Goal: Task Accomplishment & Management: Use online tool/utility

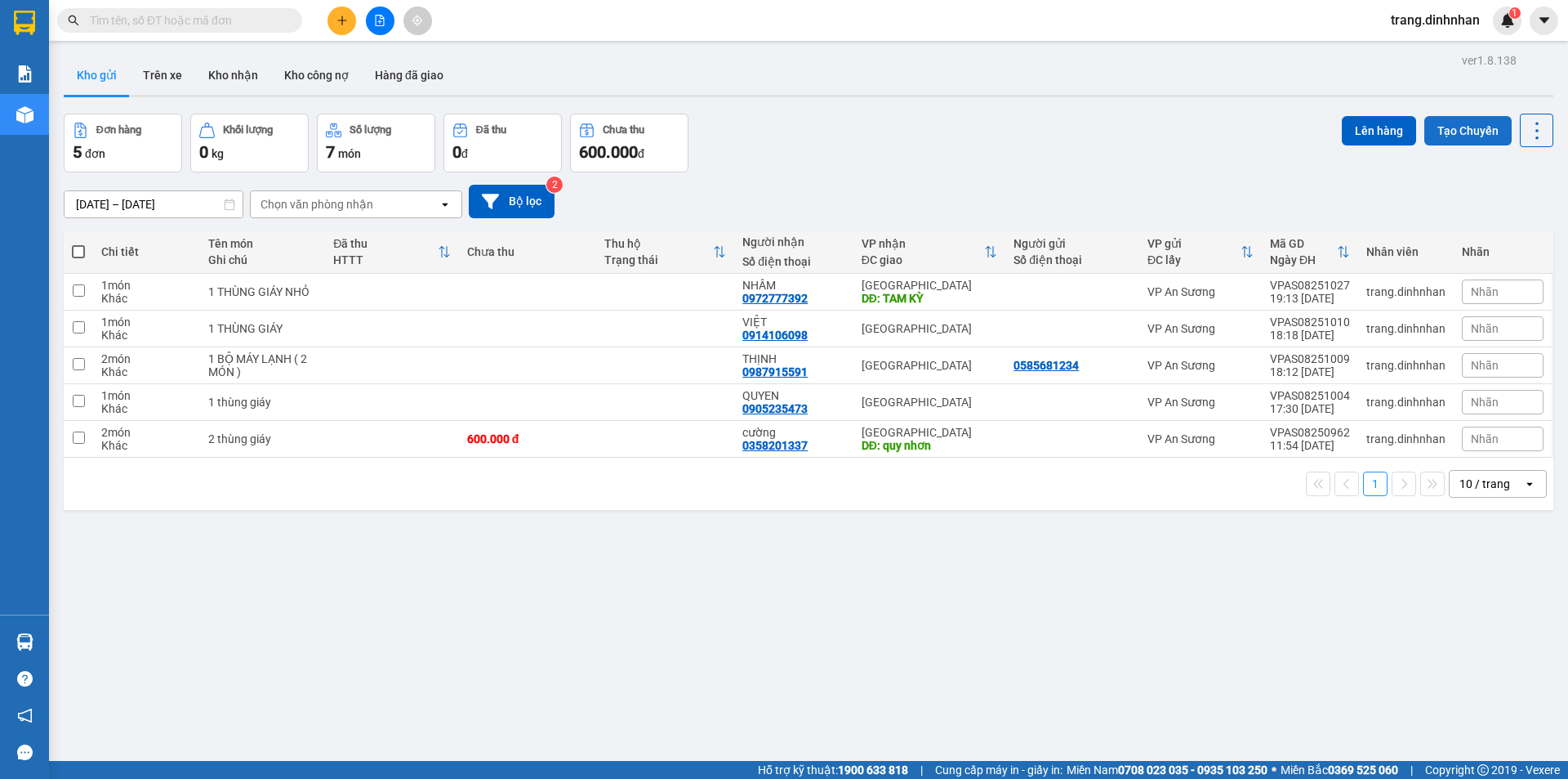
click at [758, 134] on button "Tạo Chuyến" at bounding box center [1468, 130] width 87 height 29
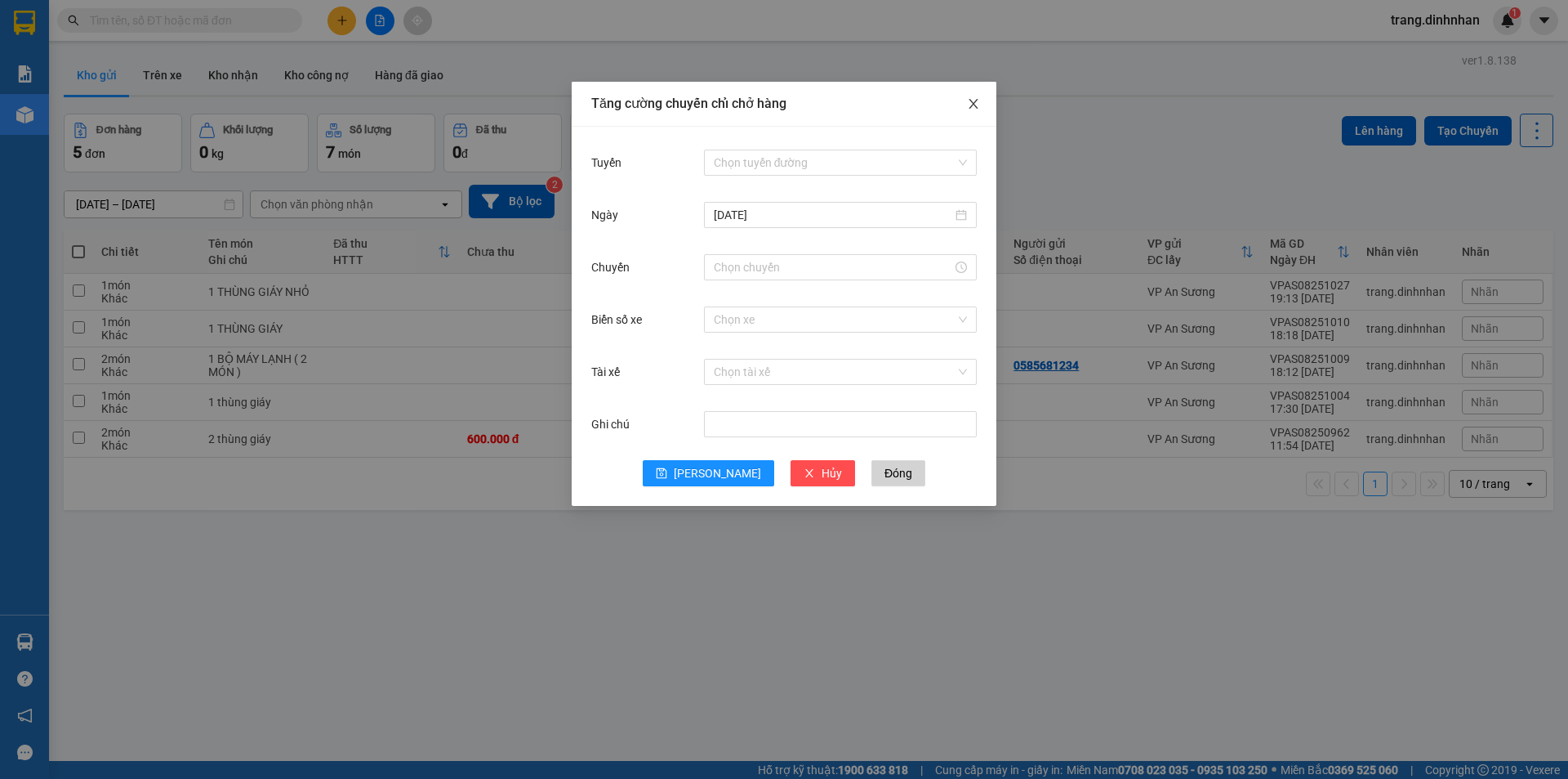
click at [758, 105] on icon "close" at bounding box center [973, 103] width 13 height 13
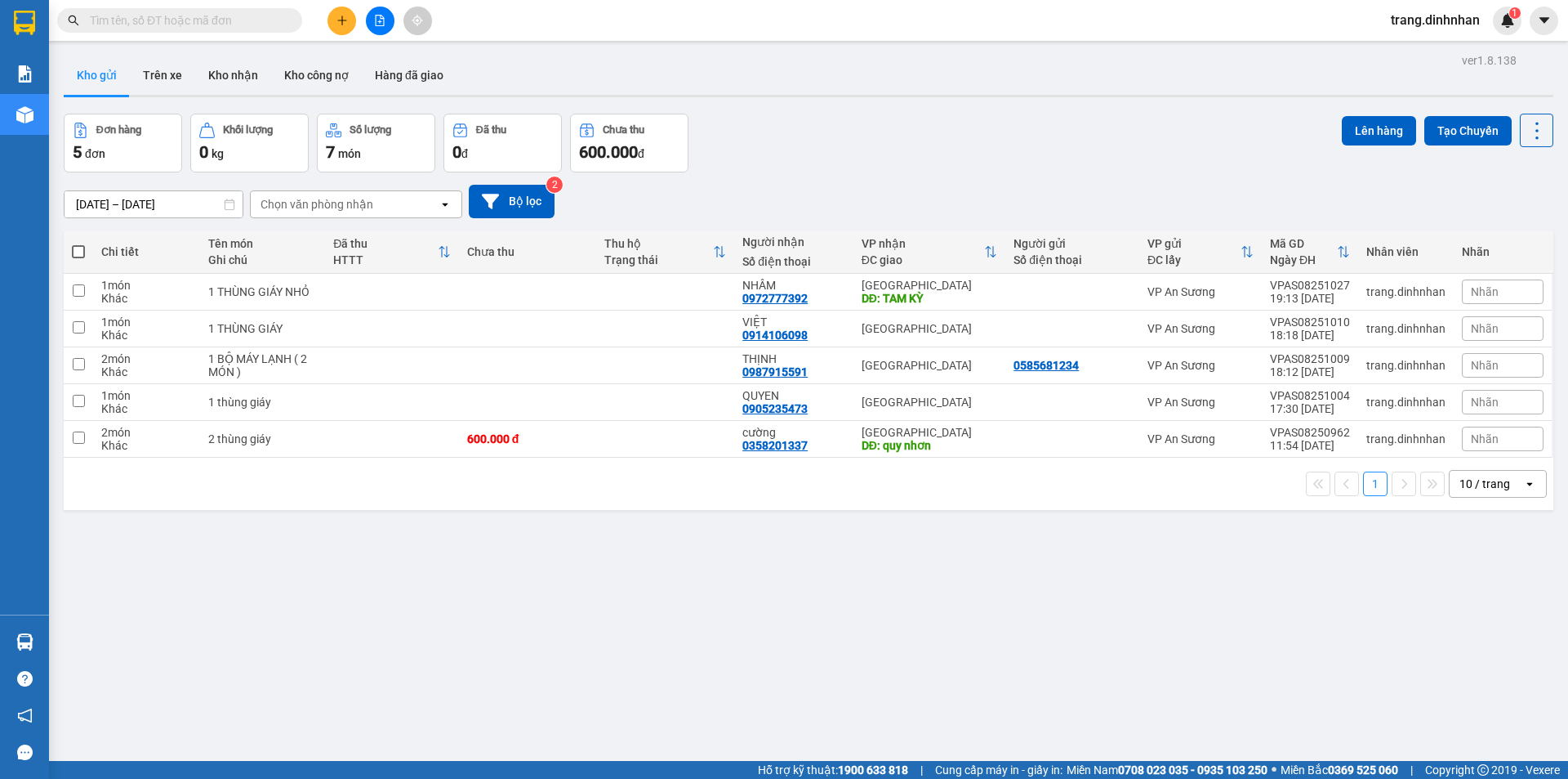
click at [444, 203] on icon "open" at bounding box center [445, 204] width 13 height 13
click at [277, 268] on span "Đà Nẵng" at bounding box center [322, 268] width 118 height 16
click at [758, 239] on div "Người nhận" at bounding box center [794, 241] width 103 height 13
click at [758, 126] on button "Lên hàng" at bounding box center [1379, 130] width 74 height 29
click at [234, 69] on button "Kho nhận" at bounding box center [233, 75] width 76 height 39
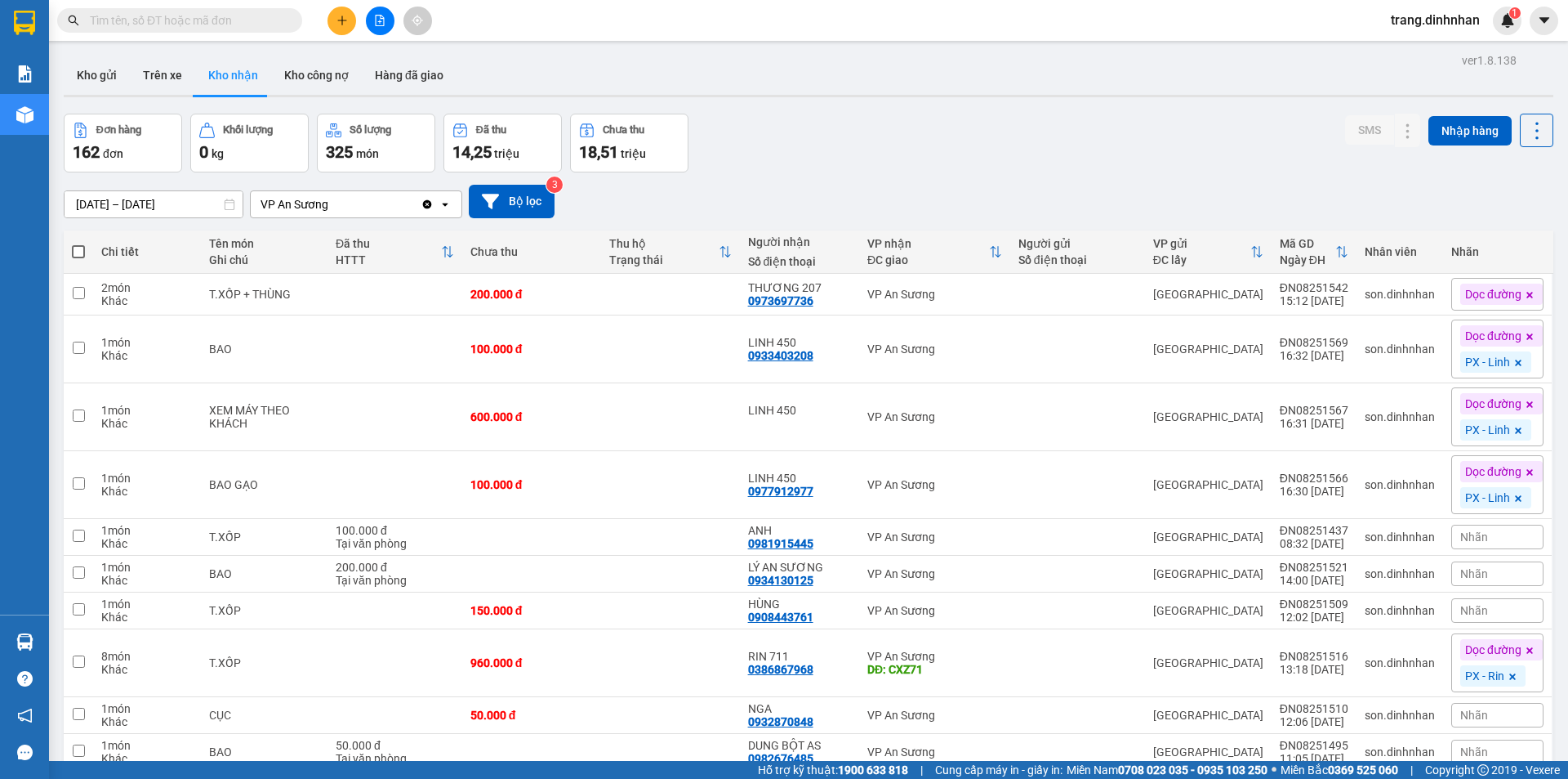
click at [758, 146] on div "Đơn hàng 162 đơn Khối lượng 0 kg Số lượng 325 món Đã thu 14,25 triệu Chưa thu 1…" at bounding box center [809, 143] width 1490 height 59
click at [758, 132] on button "Nhập hàng" at bounding box center [1470, 130] width 83 height 29
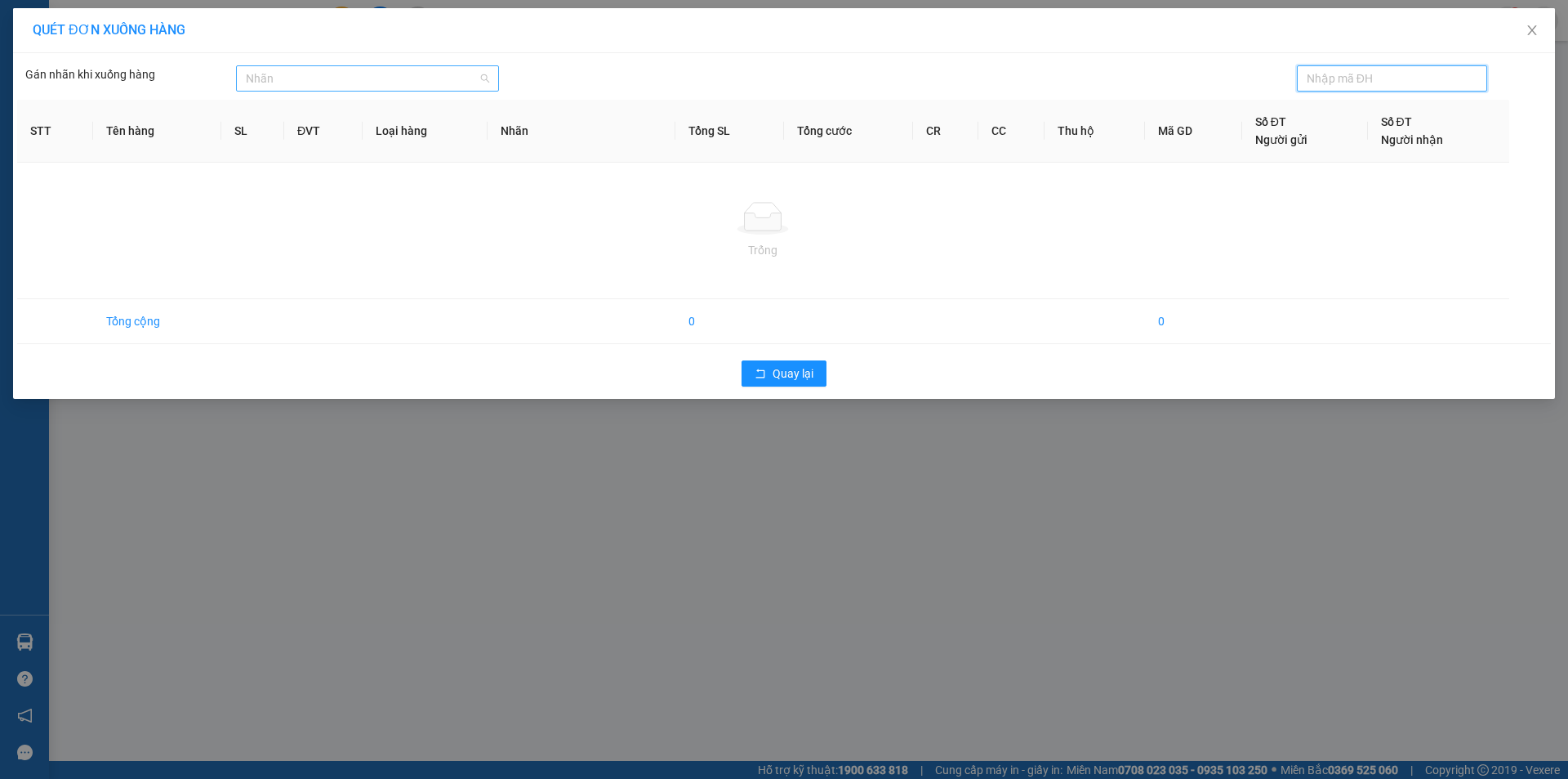
click at [485, 85] on div "Nhãn" at bounding box center [367, 78] width 263 height 26
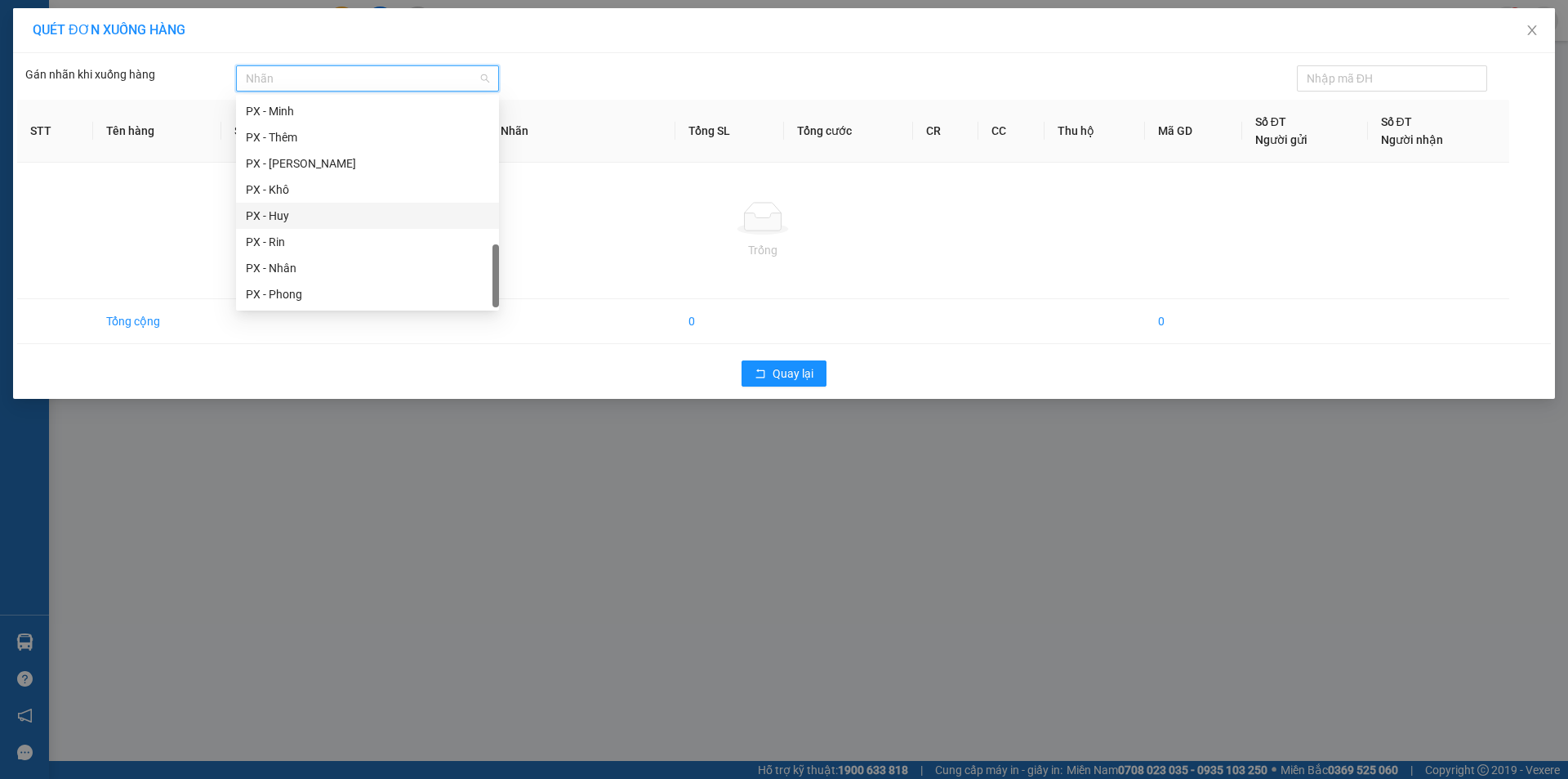
scroll to position [408, 0]
click at [538, 23] on div "QUÉT ĐƠN XUỐNG HÀNG" at bounding box center [784, 30] width 1503 height 18
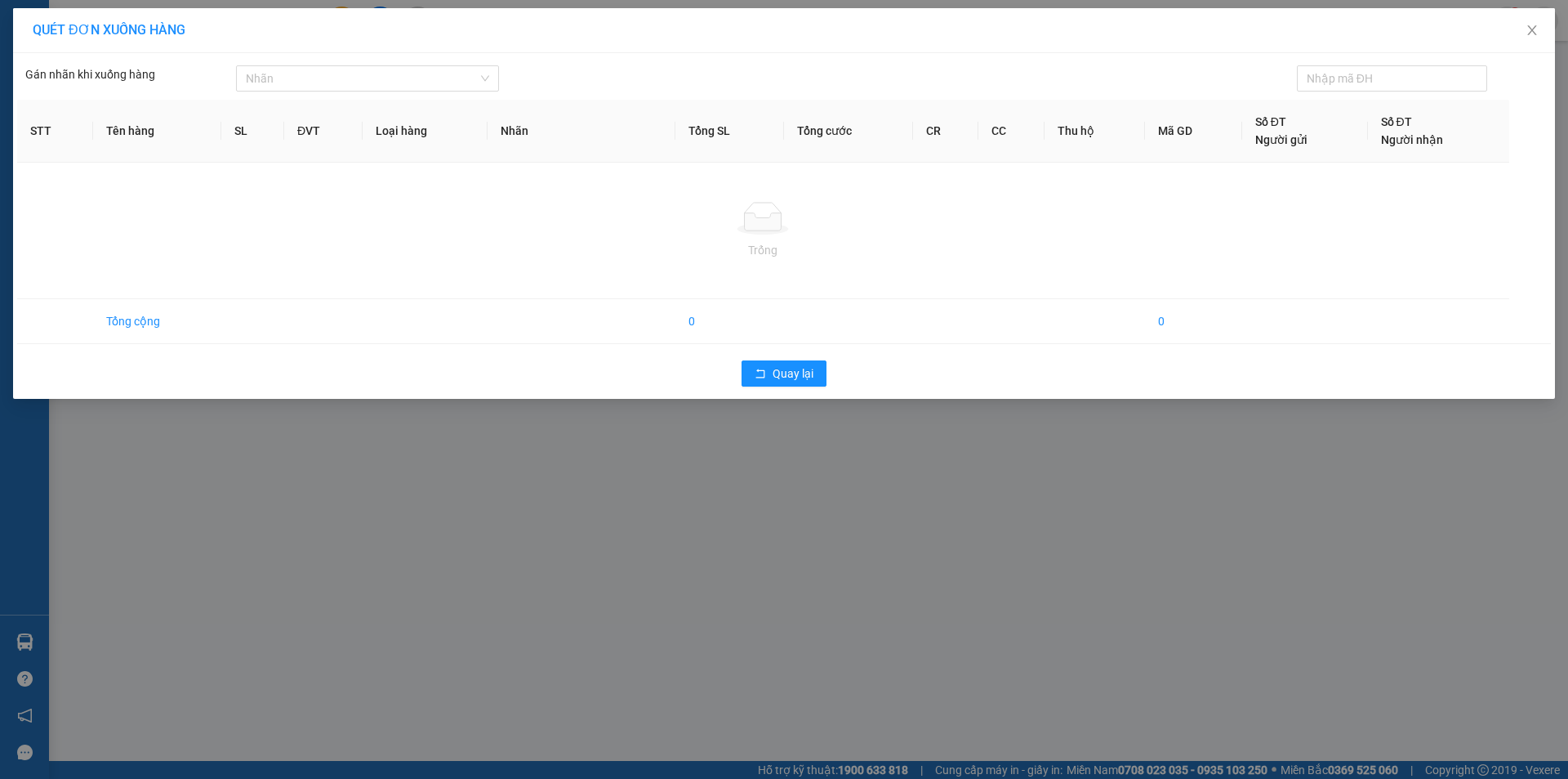
click at [239, 136] on th "SL" at bounding box center [252, 131] width 63 height 63
click at [239, 135] on th "SL" at bounding box center [252, 131] width 63 height 63
